Goal: Communication & Community: Answer question/provide support

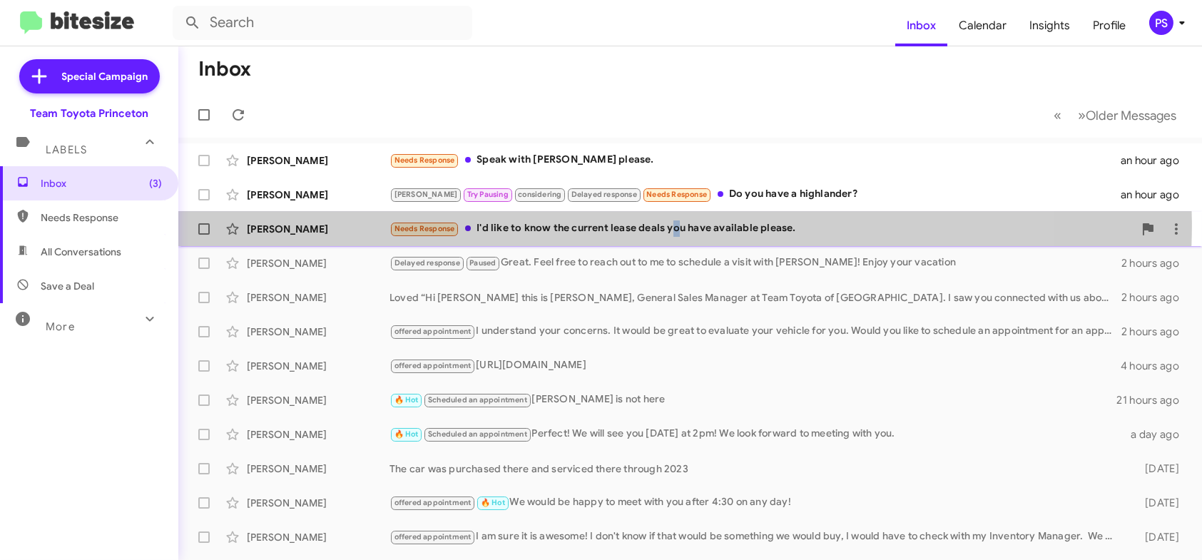
click at [673, 227] on div "Needs Response I'd like to know the current lease deals you have available plea…" at bounding box center [761, 228] width 744 height 16
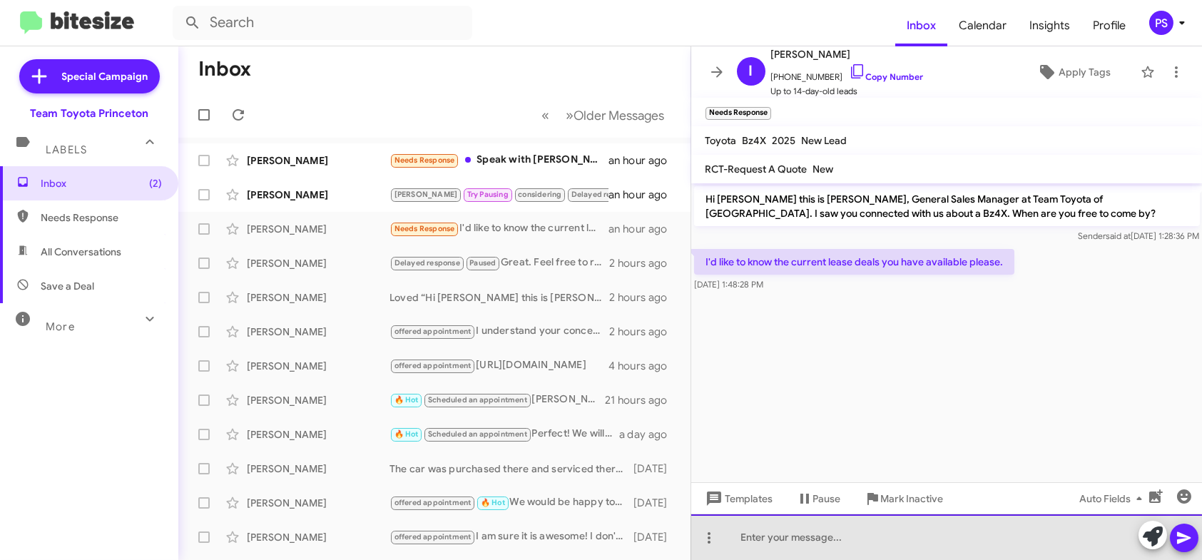
click at [904, 530] on div at bounding box center [946, 537] width 511 height 46
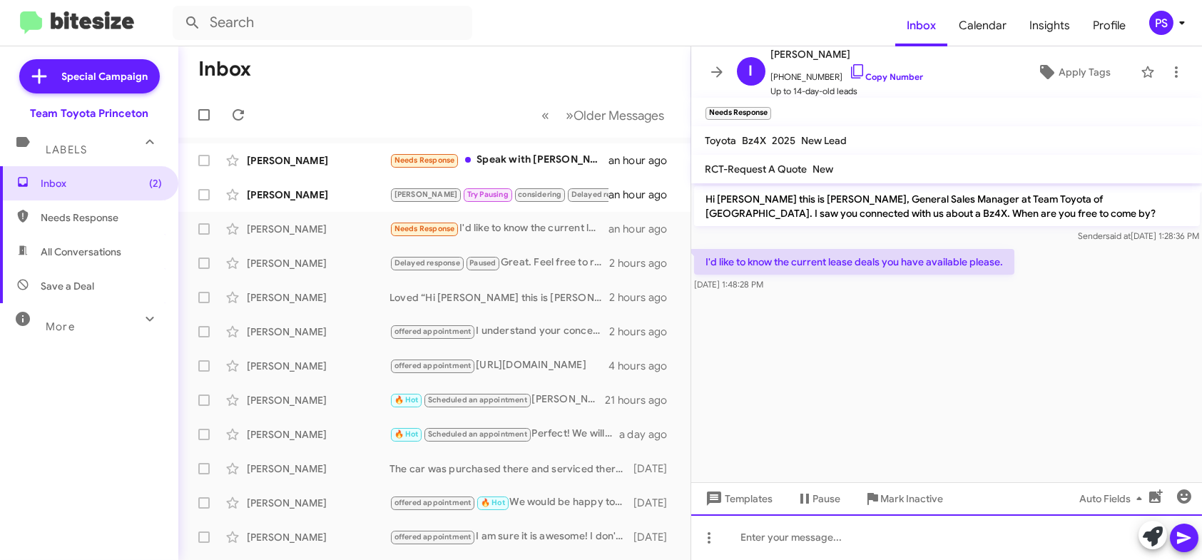
paste div
drag, startPoint x: 841, startPoint y: 531, endPoint x: 857, endPoint y: 525, distance: 16.7
click at [841, 531] on div at bounding box center [946, 537] width 511 height 46
click at [1171, 541] on button at bounding box center [1184, 538] width 29 height 29
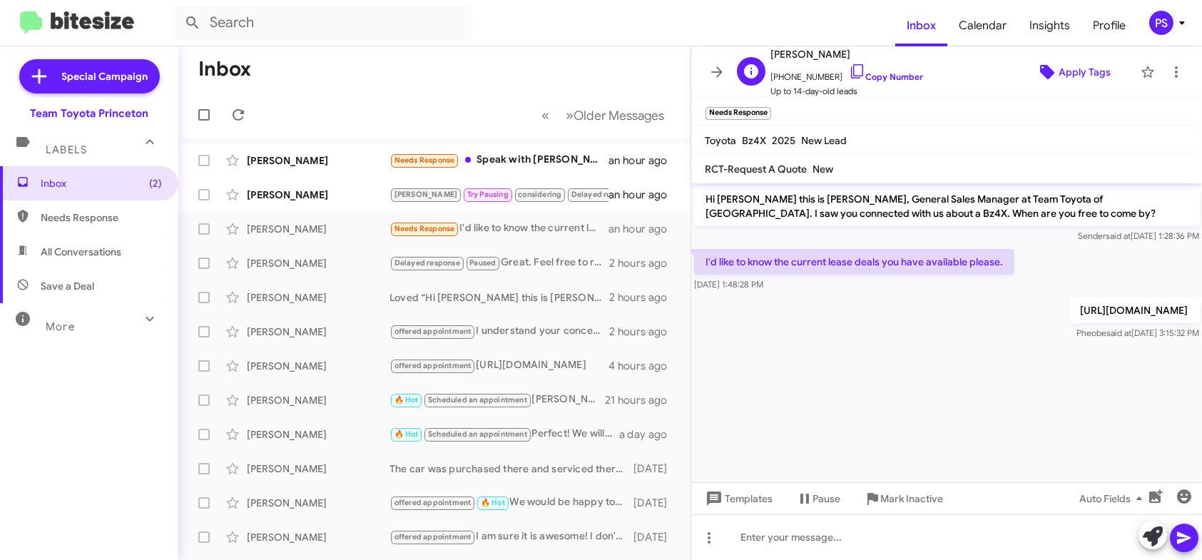
click at [1059, 61] on span "Apply Tags" at bounding box center [1084, 72] width 52 height 26
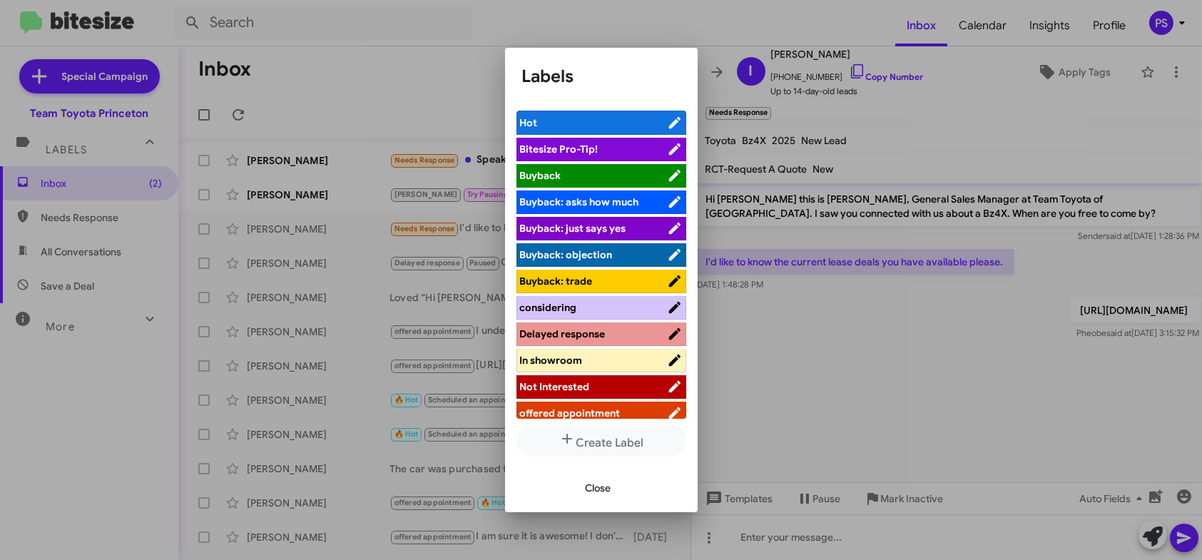
click at [792, 539] on div at bounding box center [601, 280] width 1202 height 560
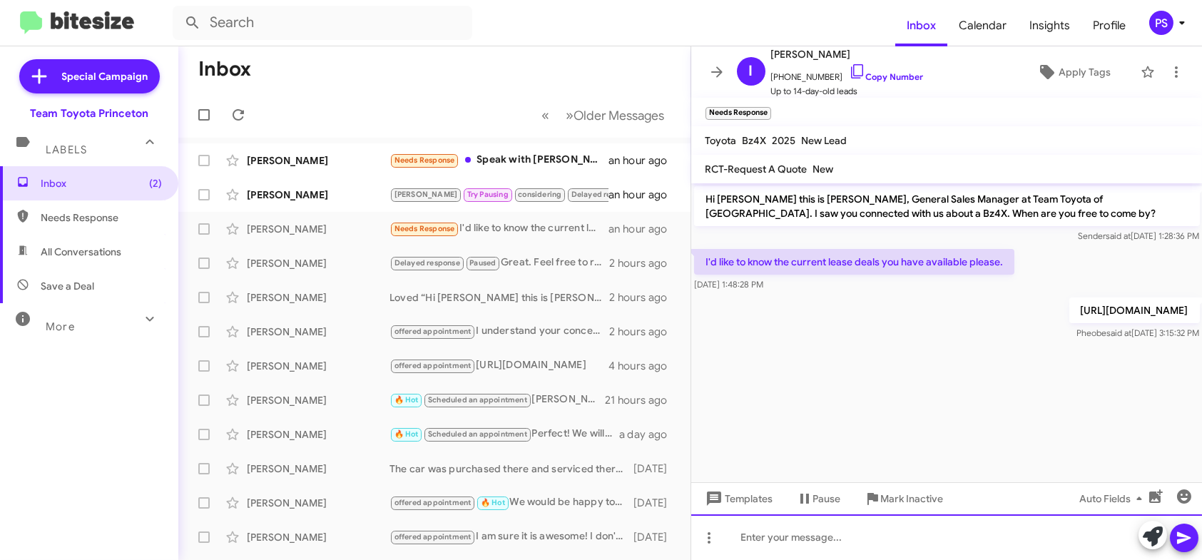
click at [792, 539] on div at bounding box center [946, 537] width 511 height 46
click at [1178, 536] on icon at bounding box center [1183, 537] width 17 height 17
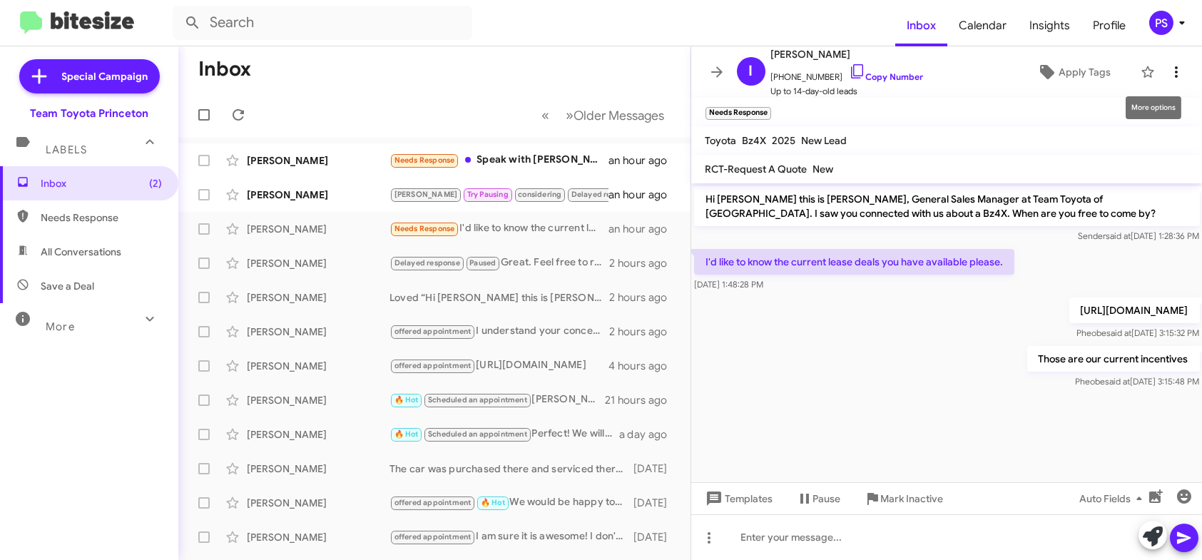
click at [1168, 68] on icon at bounding box center [1176, 71] width 17 height 17
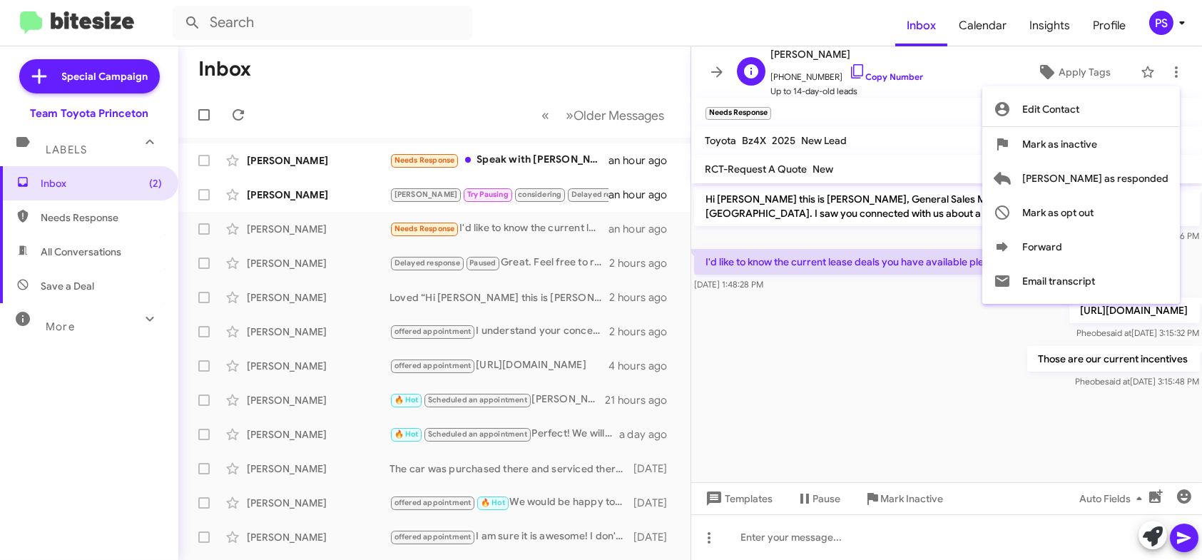
click at [969, 93] on div at bounding box center [601, 280] width 1202 height 560
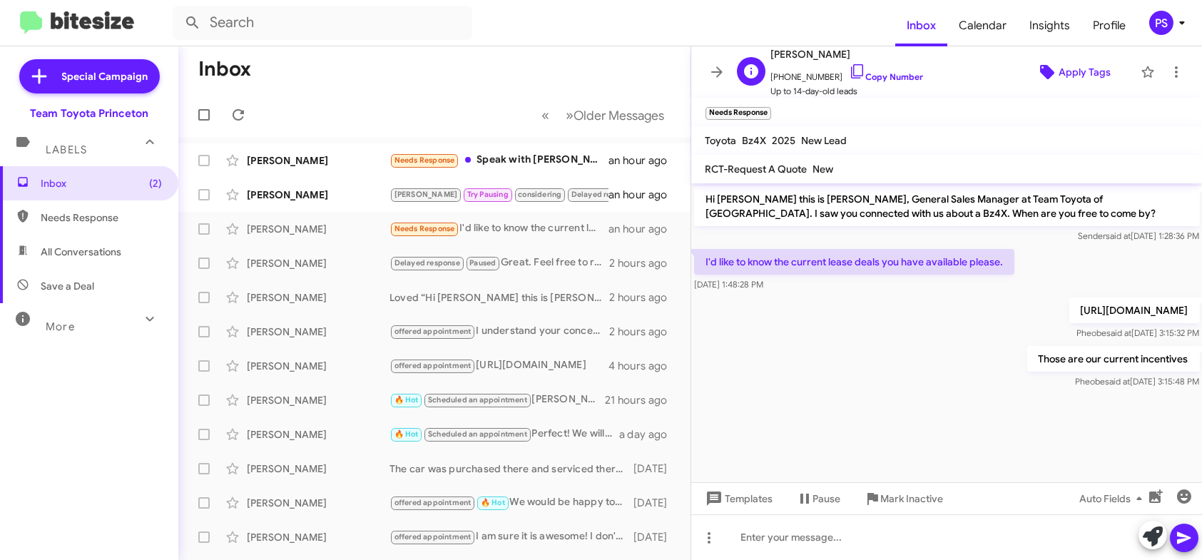
click at [1040, 71] on icon at bounding box center [1047, 72] width 14 height 14
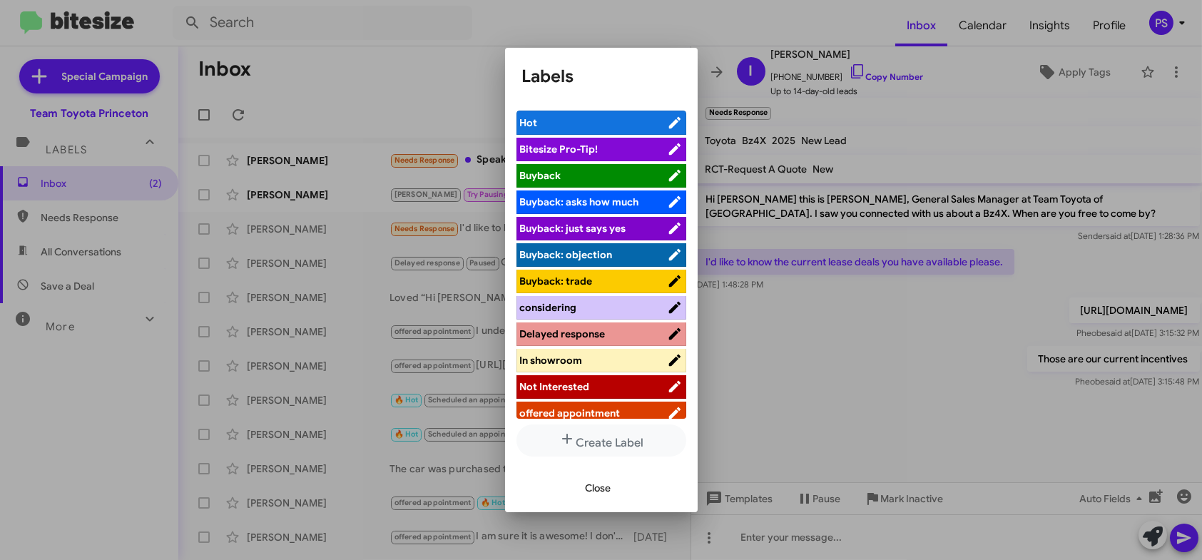
click at [582, 327] on span "Delayed response" at bounding box center [593, 334] width 147 height 14
click at [598, 309] on span "considering" at bounding box center [593, 307] width 147 height 14
click at [589, 494] on span "Close" at bounding box center [599, 488] width 26 height 26
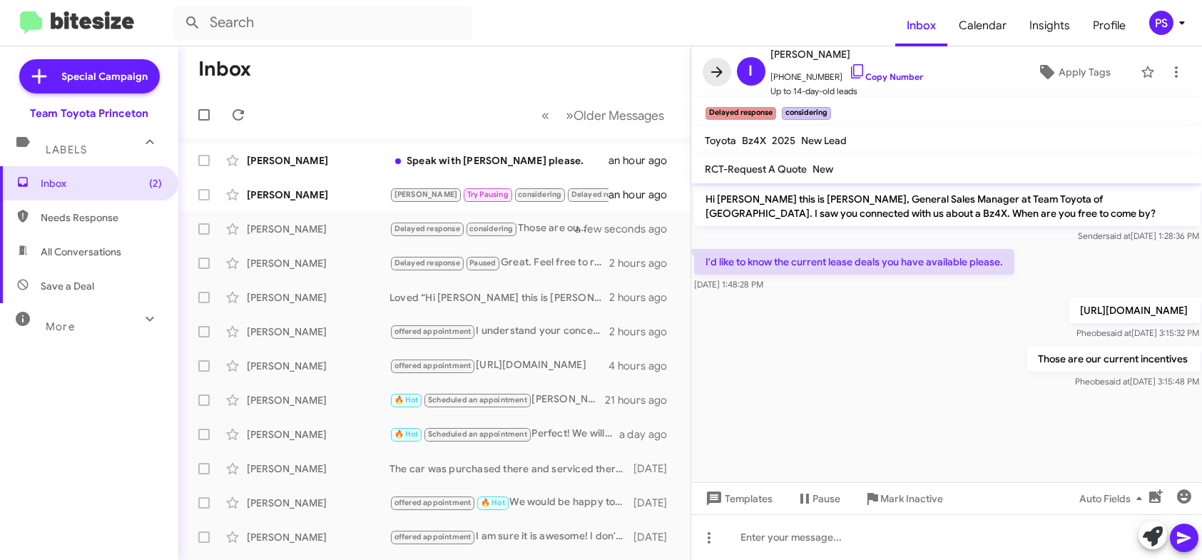
click at [724, 75] on icon at bounding box center [716, 71] width 17 height 17
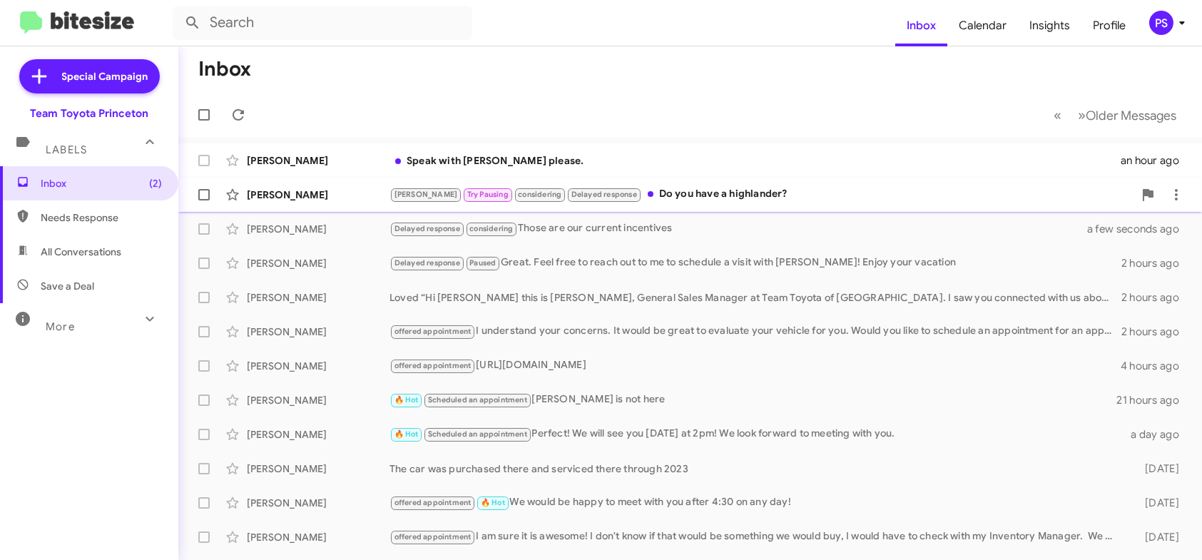
click at [716, 188] on div "[PERSON_NAME] Try Pausing considering Delayed response Do you have a highlander?" at bounding box center [761, 194] width 744 height 16
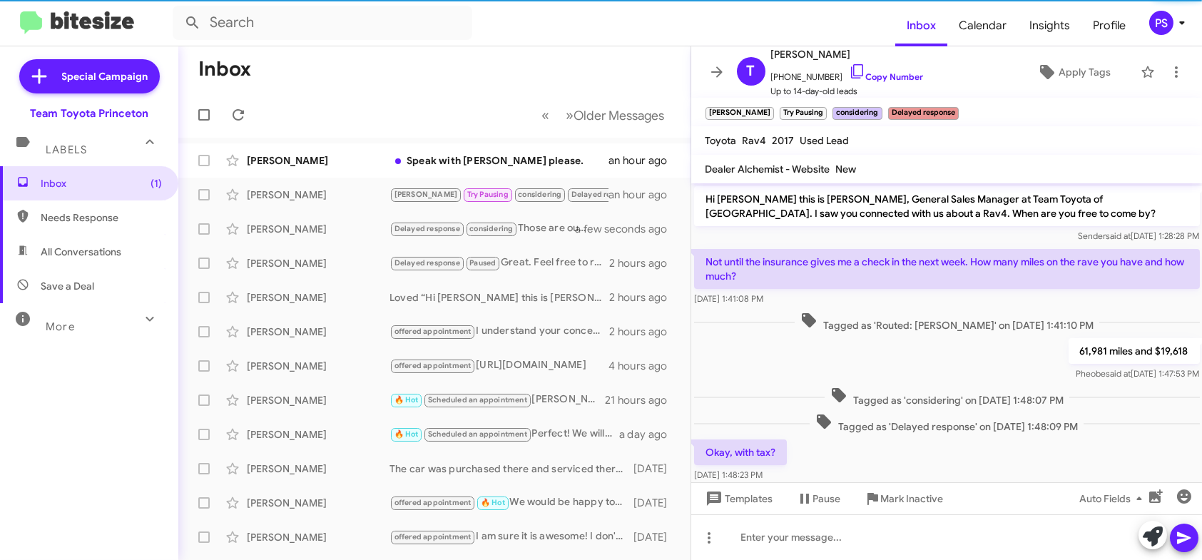
scroll to position [52, 0]
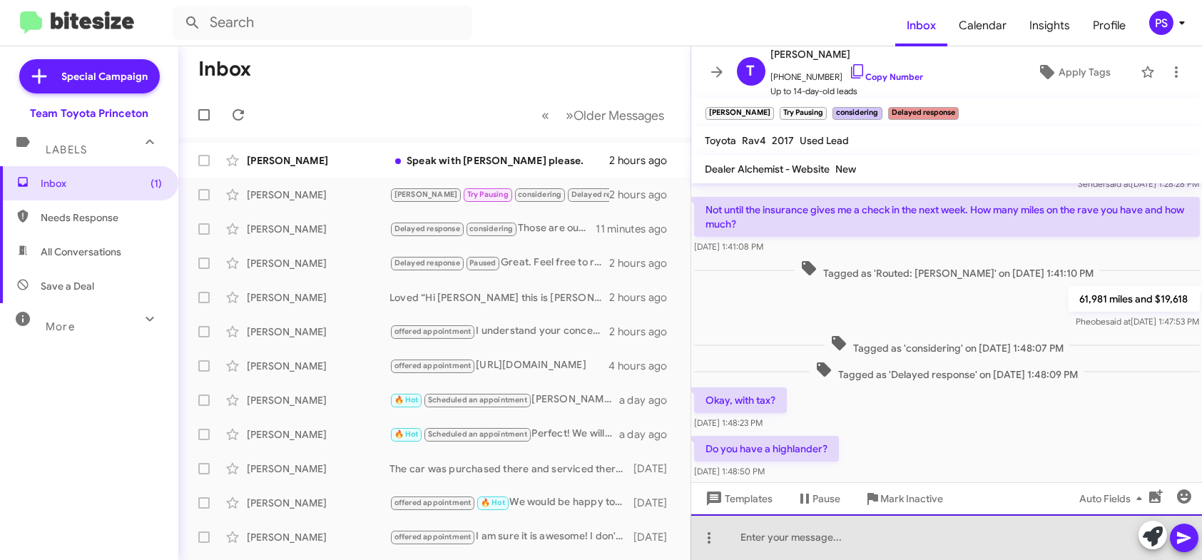
click at [933, 545] on div at bounding box center [946, 537] width 511 height 46
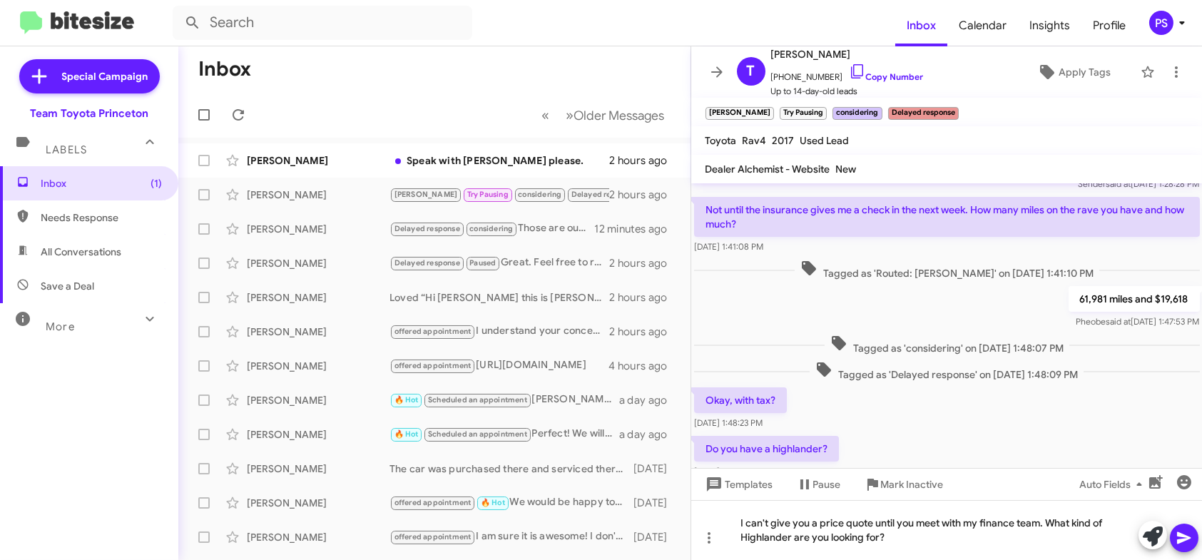
click at [1188, 536] on icon at bounding box center [1183, 537] width 17 height 17
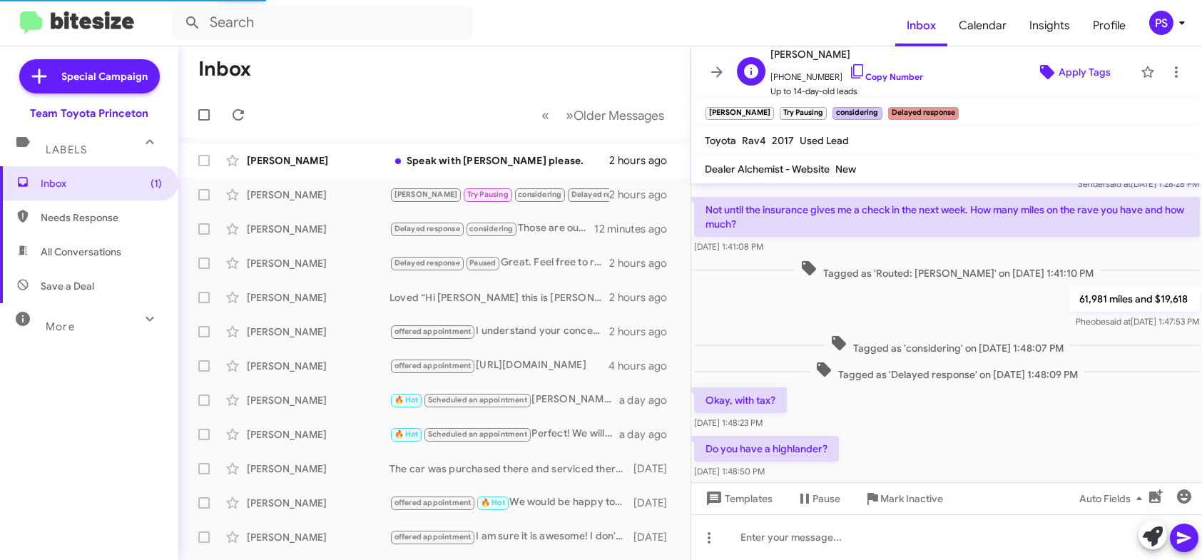
click at [1058, 73] on span "Apply Tags" at bounding box center [1084, 72] width 52 height 26
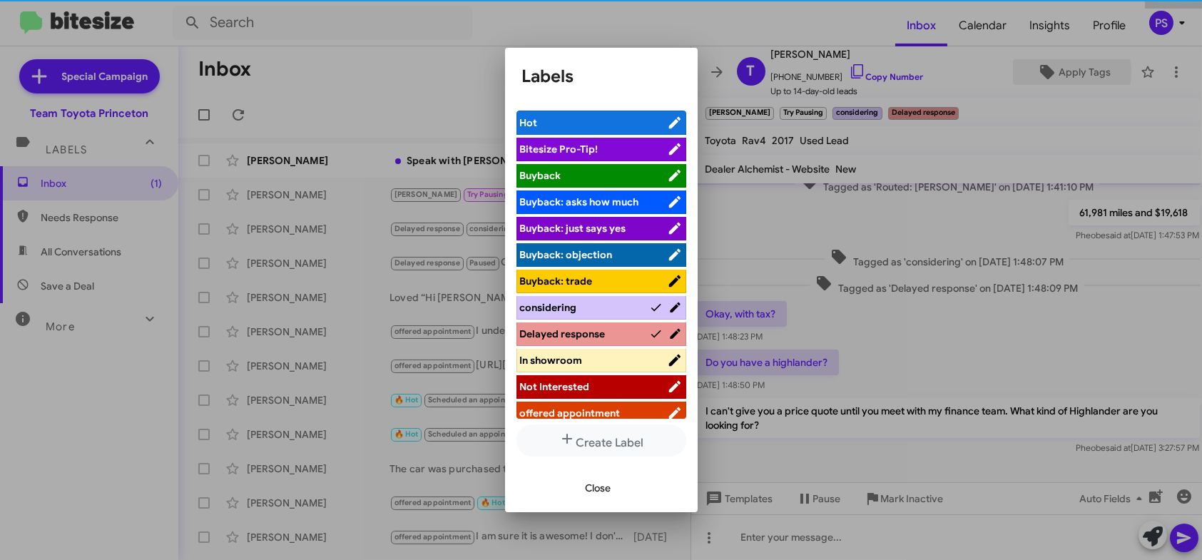
scroll to position [148, 0]
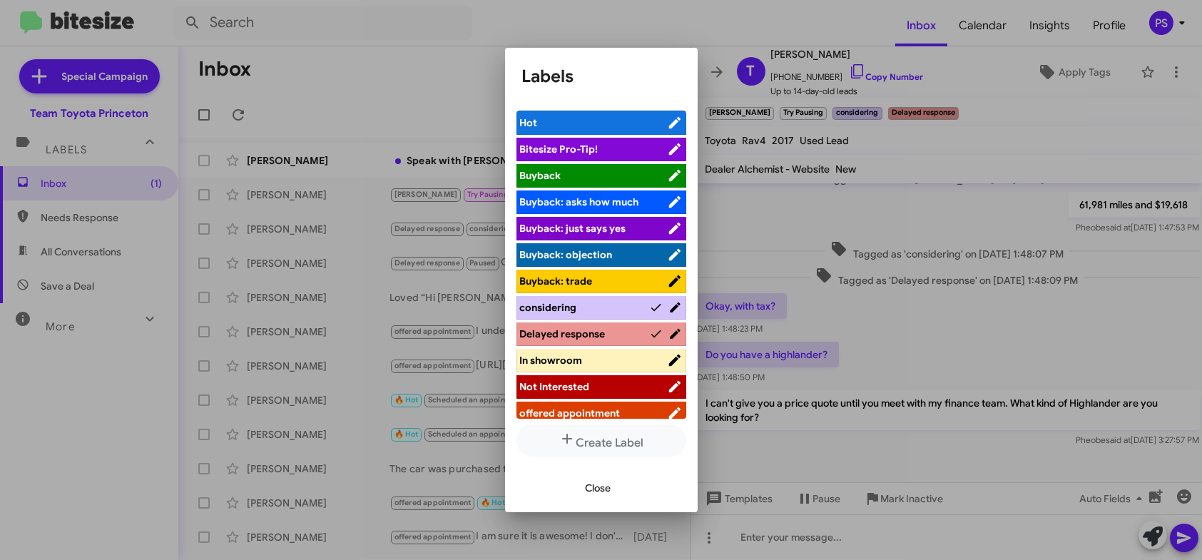
click at [674, 58] on mat-dialog-container "Labels Hot Bitesize Pro-Tip! [PERSON_NAME]: asks how much [PERSON_NAME]: just s…" at bounding box center [601, 280] width 193 height 464
click at [1123, 58] on div at bounding box center [601, 280] width 1202 height 560
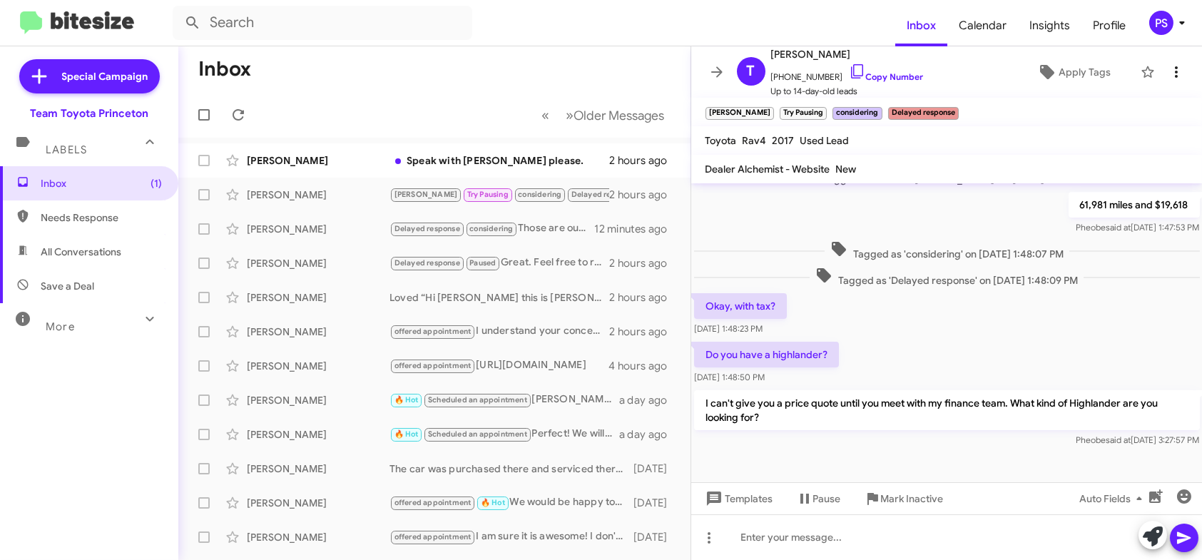
click at [1173, 71] on icon at bounding box center [1176, 71] width 17 height 17
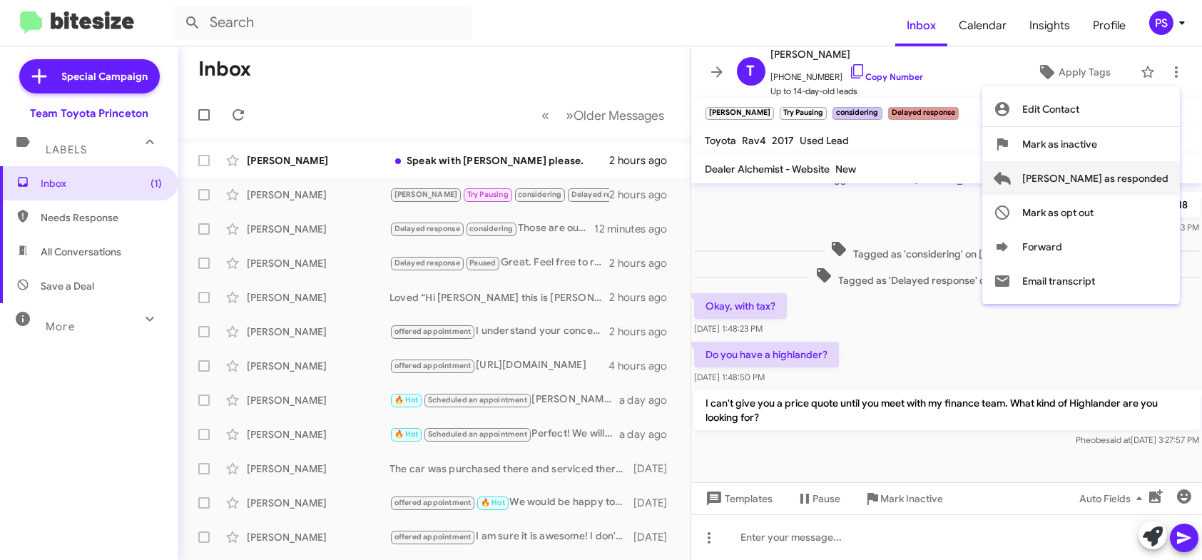
click at [1085, 181] on span "[PERSON_NAME] as responded" at bounding box center [1095, 178] width 146 height 34
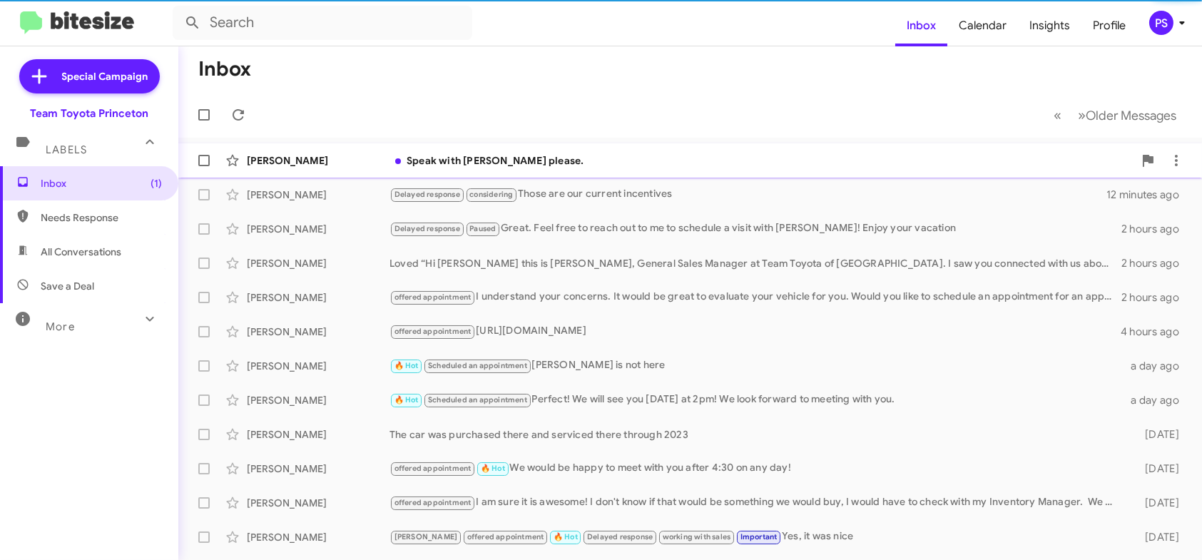
click at [568, 160] on div "Speak with [PERSON_NAME] please." at bounding box center [761, 160] width 744 height 14
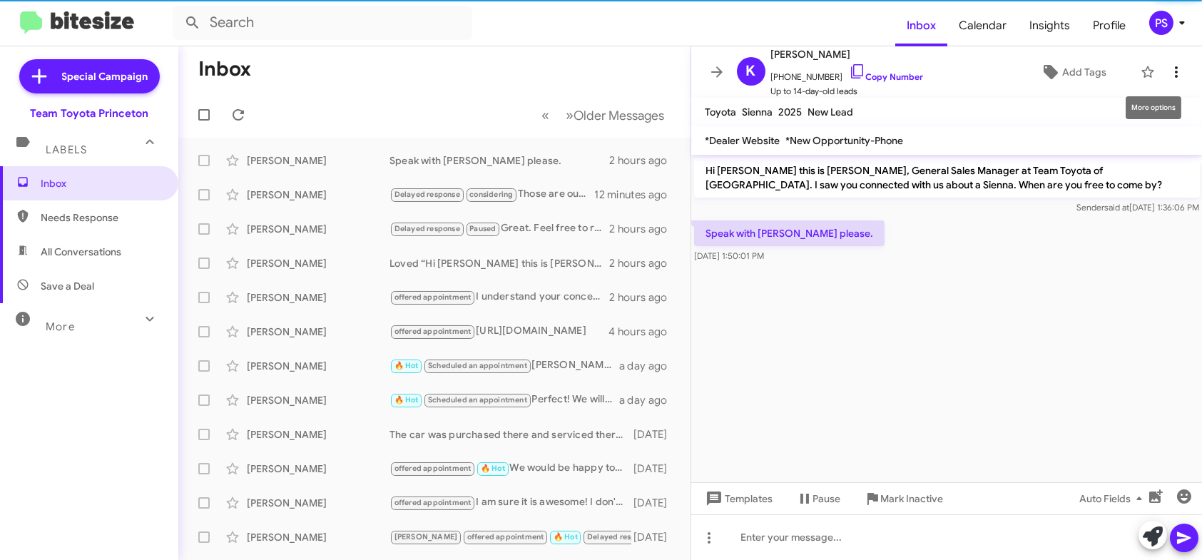
click at [1175, 76] on span at bounding box center [1176, 71] width 29 height 17
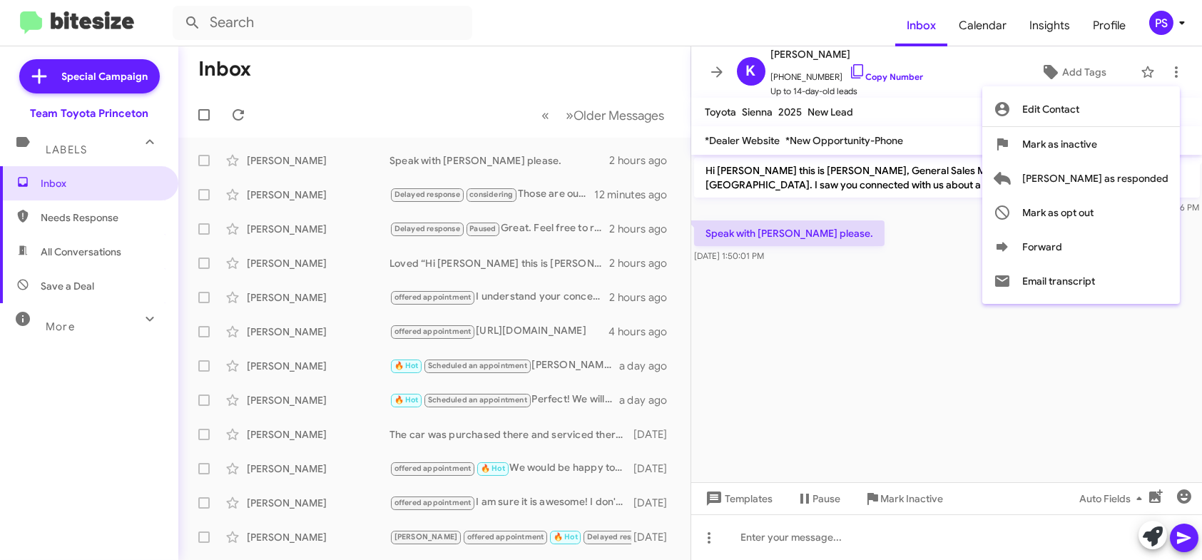
click at [835, 101] on div at bounding box center [601, 280] width 1202 height 560
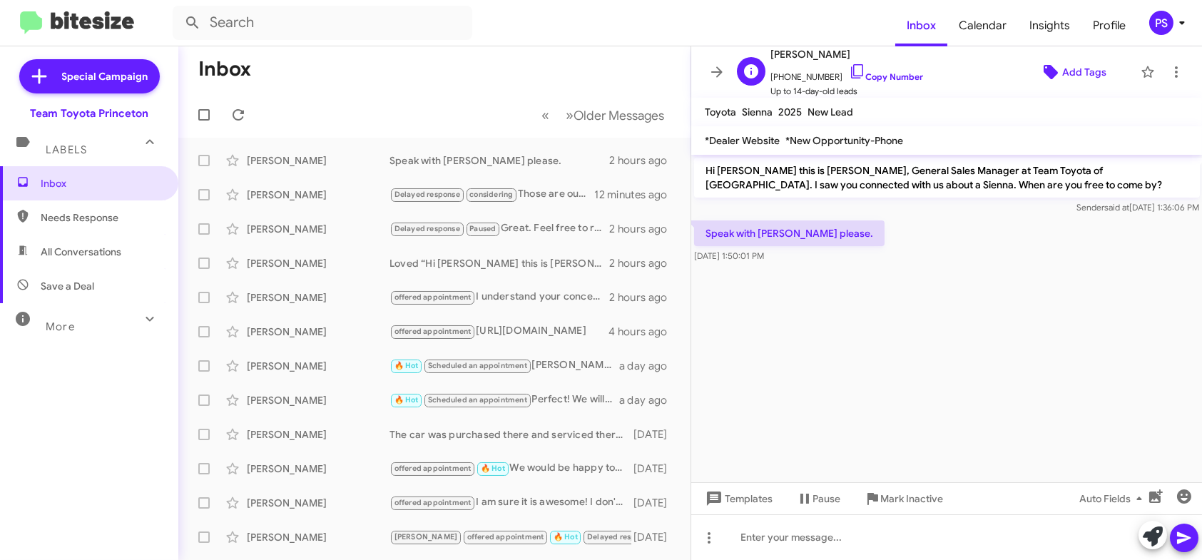
click at [1047, 70] on icon at bounding box center [1050, 72] width 14 height 14
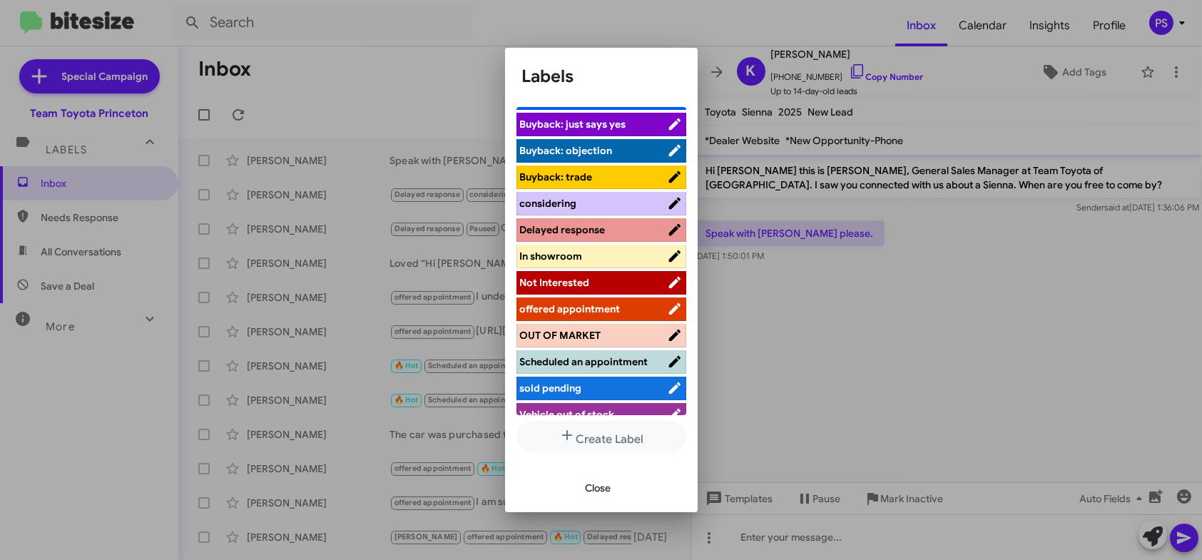
scroll to position [177, 0]
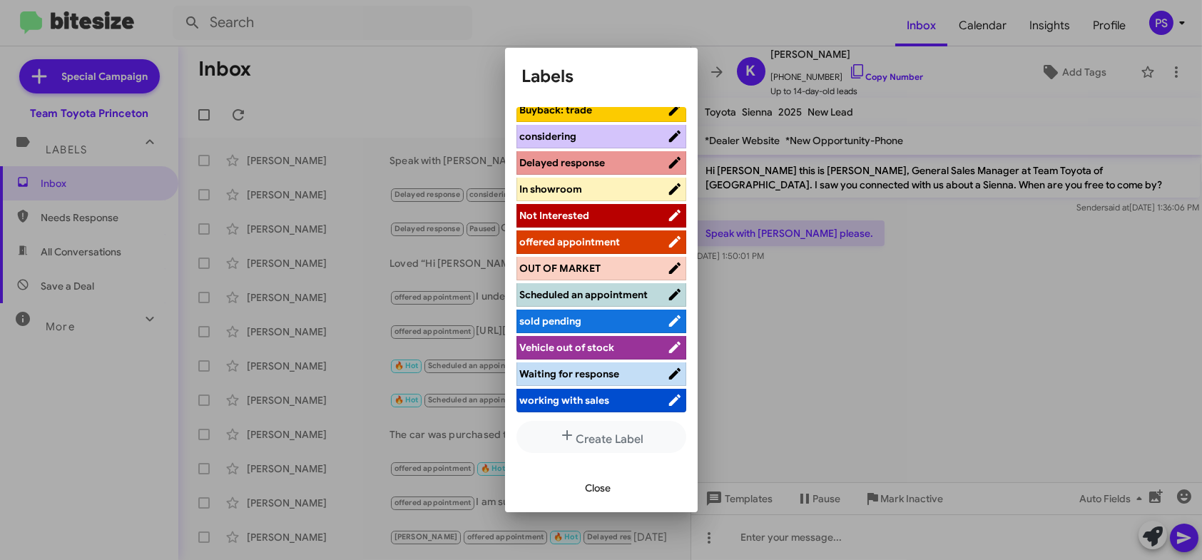
click at [614, 405] on span "working with sales" at bounding box center [593, 400] width 147 height 14
click at [603, 489] on span "Close" at bounding box center [599, 488] width 26 height 26
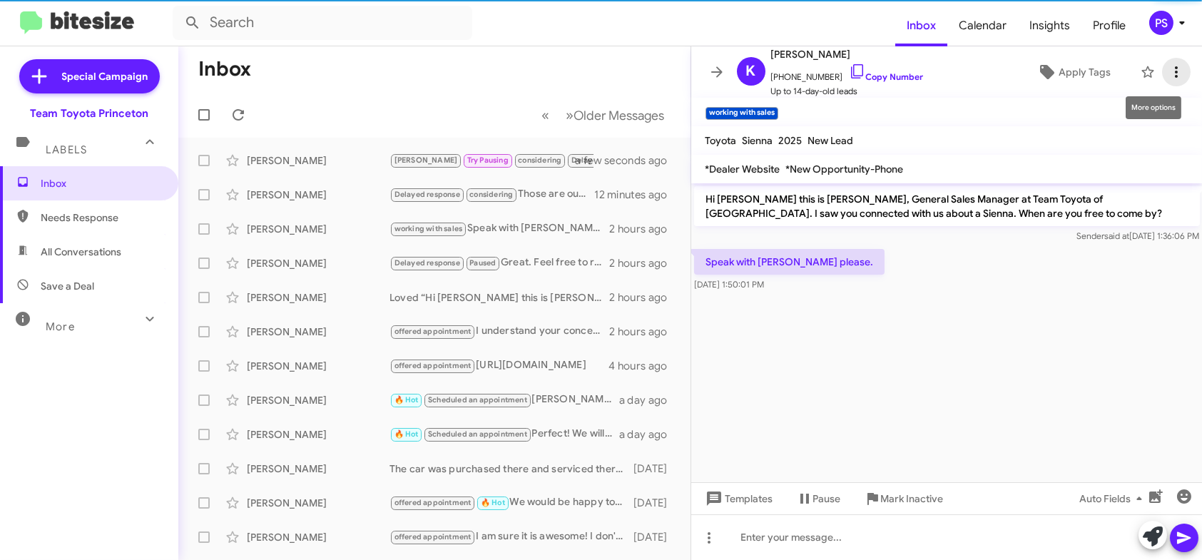
click at [1175, 66] on icon at bounding box center [1176, 71] width 3 height 11
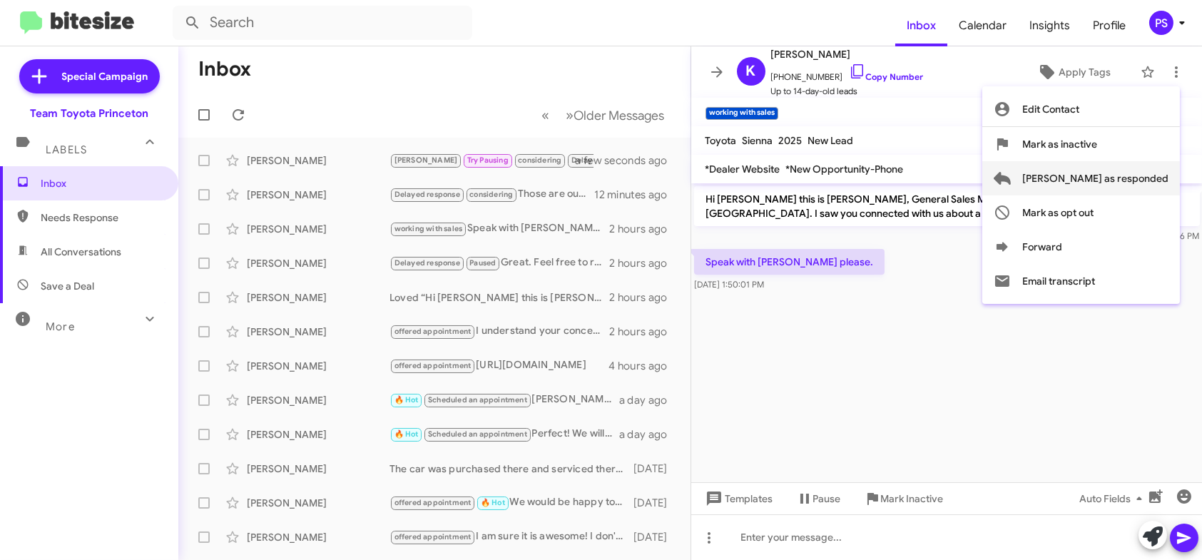
click at [1108, 186] on span "[PERSON_NAME] as responded" at bounding box center [1095, 178] width 146 height 34
